Goal: Entertainment & Leisure: Consume media (video, audio)

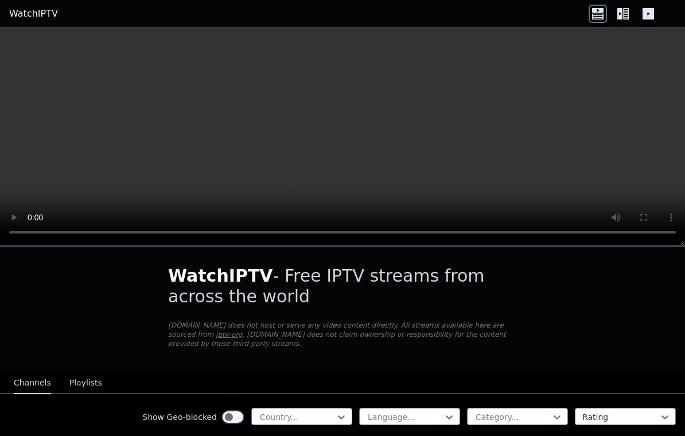
scroll to position [2, 0]
click at [69, 386] on button "Playlists" at bounding box center [85, 383] width 33 height 22
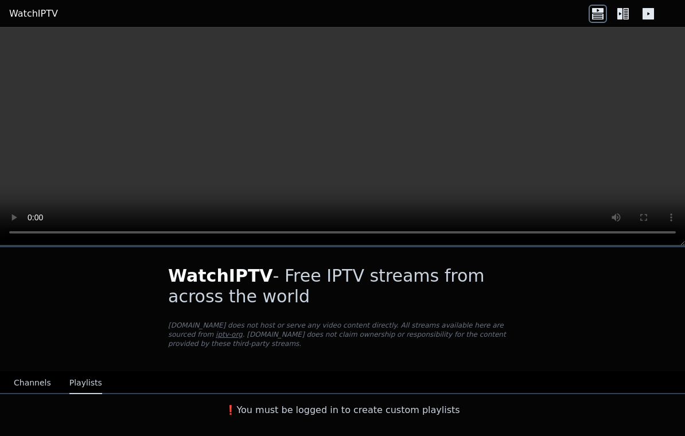
click at [21, 385] on button "Channels" at bounding box center [32, 383] width 37 height 22
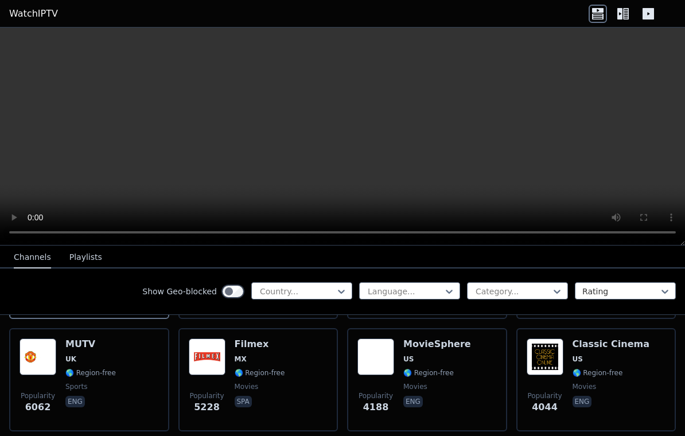
scroll to position [237, 0]
click at [99, 357] on span "UK" at bounding box center [90, 358] width 50 height 9
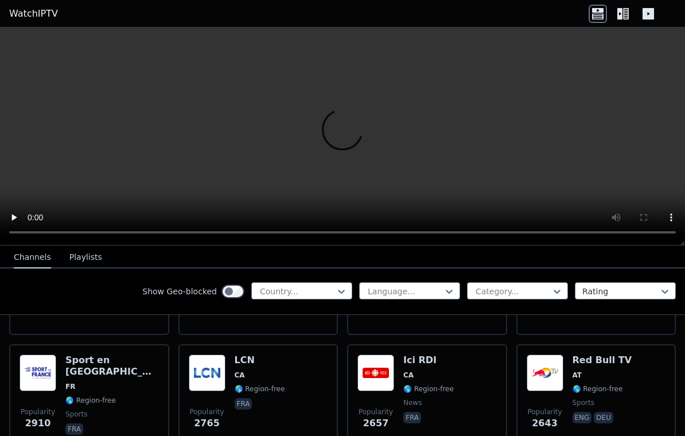
scroll to position [427, 0]
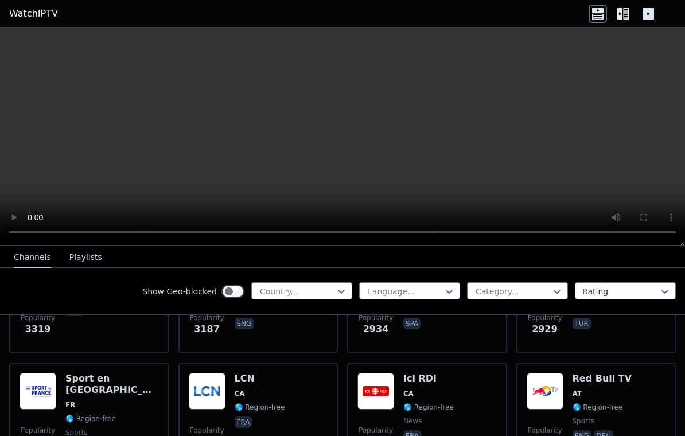
click at [577, 372] on div "Popularity 2643 Red Bull TV AT 🌎 Region-free sports eng deu" at bounding box center [596, 413] width 160 height 103
click at [597, 385] on div "Red Bull TV AT 🌎 Region-free sports eng deu" at bounding box center [602, 414] width 60 height 83
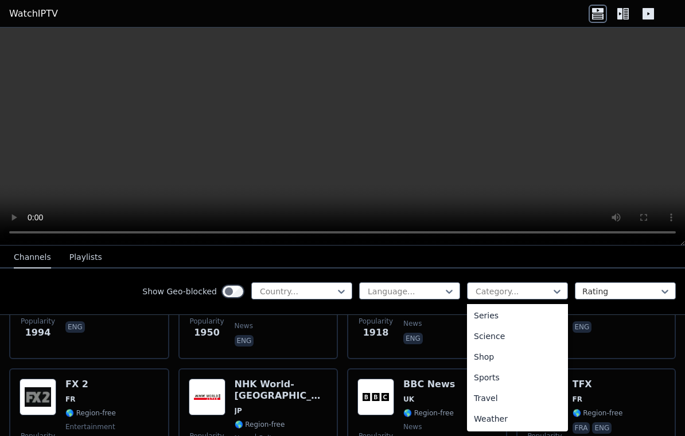
scroll to position [435, 0]
click at [526, 384] on div "Sports" at bounding box center [517, 377] width 101 height 21
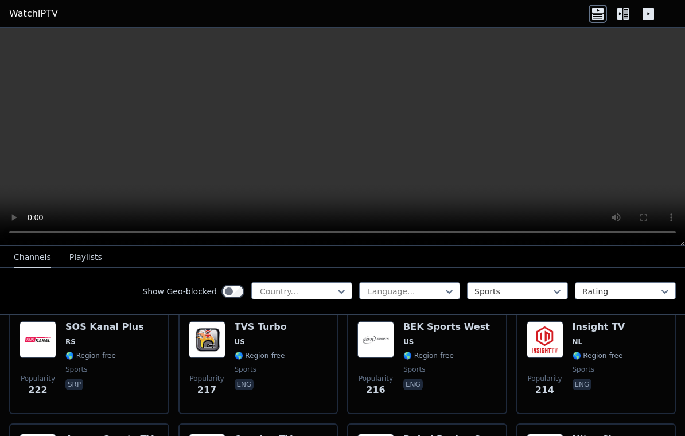
scroll to position [1493, 0]
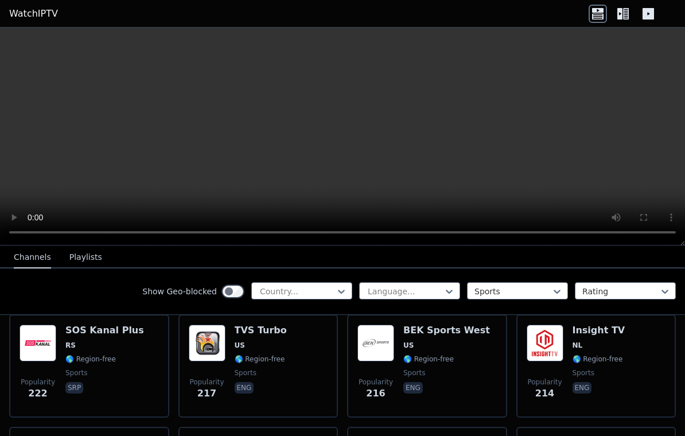
click at [459, 346] on span "US" at bounding box center [446, 345] width 87 height 9
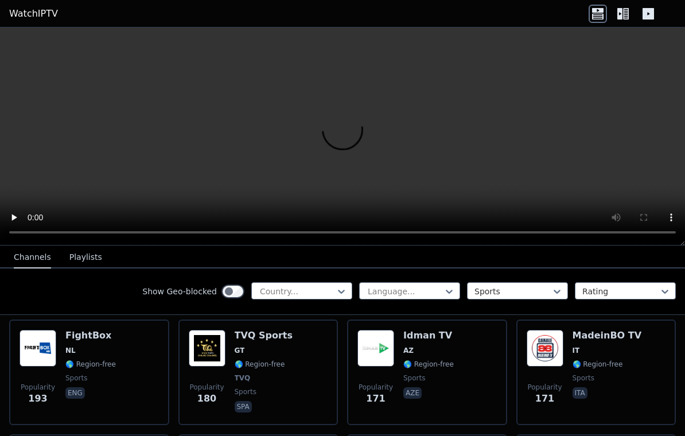
scroll to position [1824, 0]
click at [278, 343] on div "TVQ Sports GT 🌎 Region-free TVQ sports spa" at bounding box center [264, 372] width 58 height 85
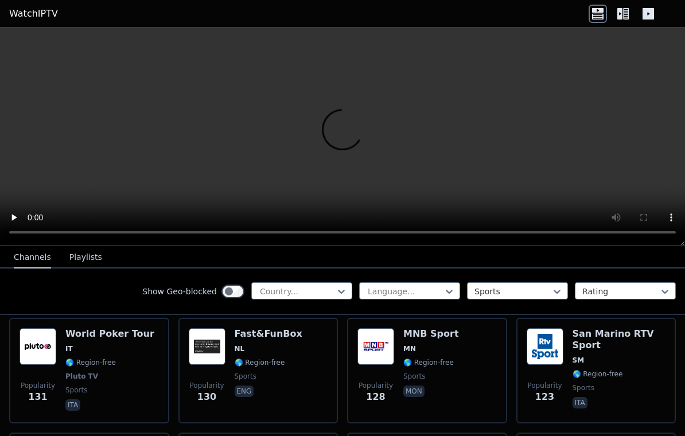
scroll to position [2388, 0]
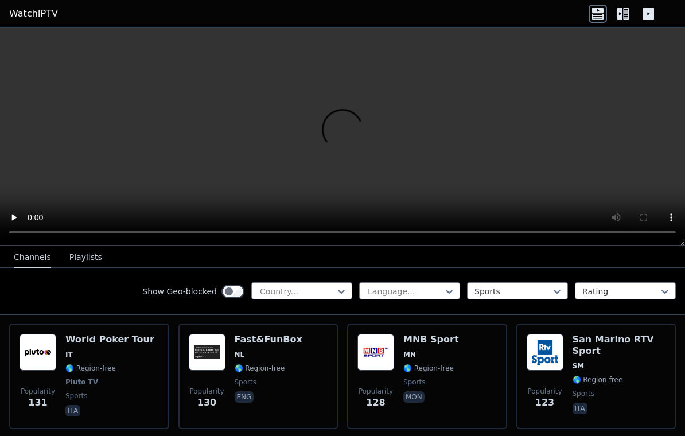
click at [620, 19] on icon at bounding box center [623, 14] width 18 height 18
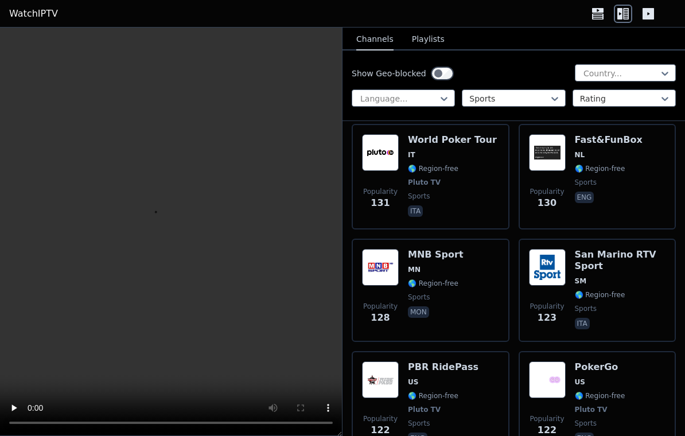
scroll to position [4644, 0]
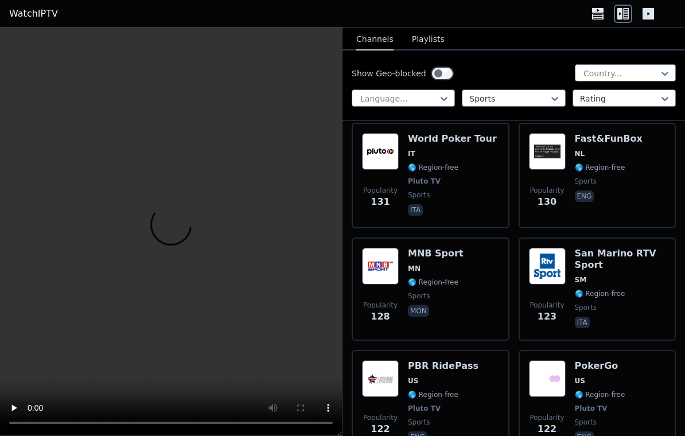
click at [463, 255] on div "Popularity 128 MNB Sport MN 🌎 Region-free sports mon" at bounding box center [430, 289] width 137 height 83
click at [432, 253] on h6 "MNB Sport" at bounding box center [436, 253] width 56 height 11
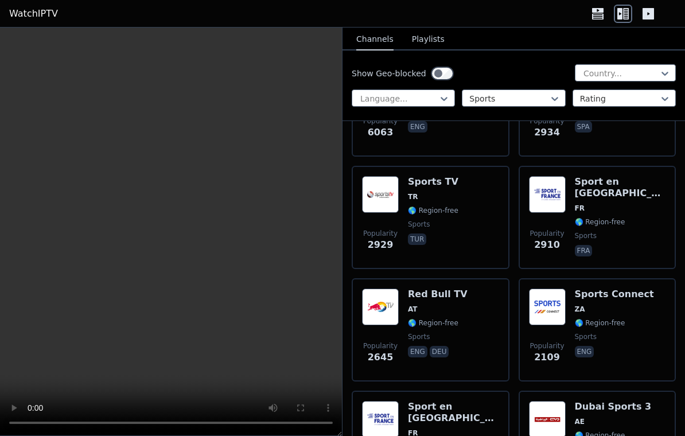
scroll to position [201, 0]
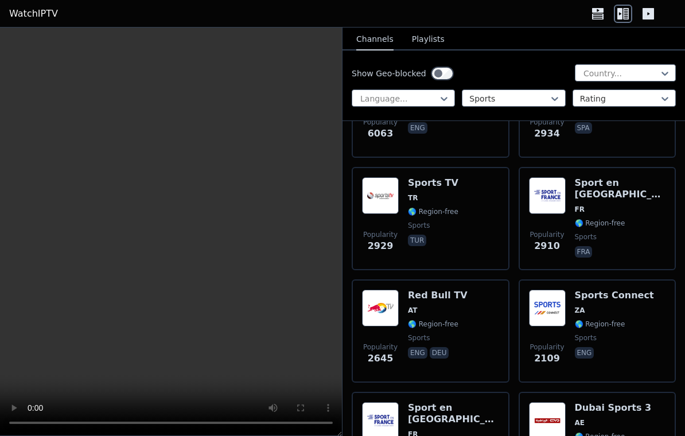
click at [634, 291] on h6 "Sports Connect" at bounding box center [614, 295] width 79 height 11
click at [616, 287] on div "Popularity 2109 Sports Connect ZA 🌎 Region-free sports eng" at bounding box center [597, 330] width 158 height 103
click at [452, 186] on h6 "Sports TV" at bounding box center [433, 182] width 50 height 11
click at [437, 174] on div "Popularity 2929 Sports TV TR 🌎 Region-free sports tur" at bounding box center [430, 218] width 158 height 103
